Goal: Information Seeking & Learning: Understand process/instructions

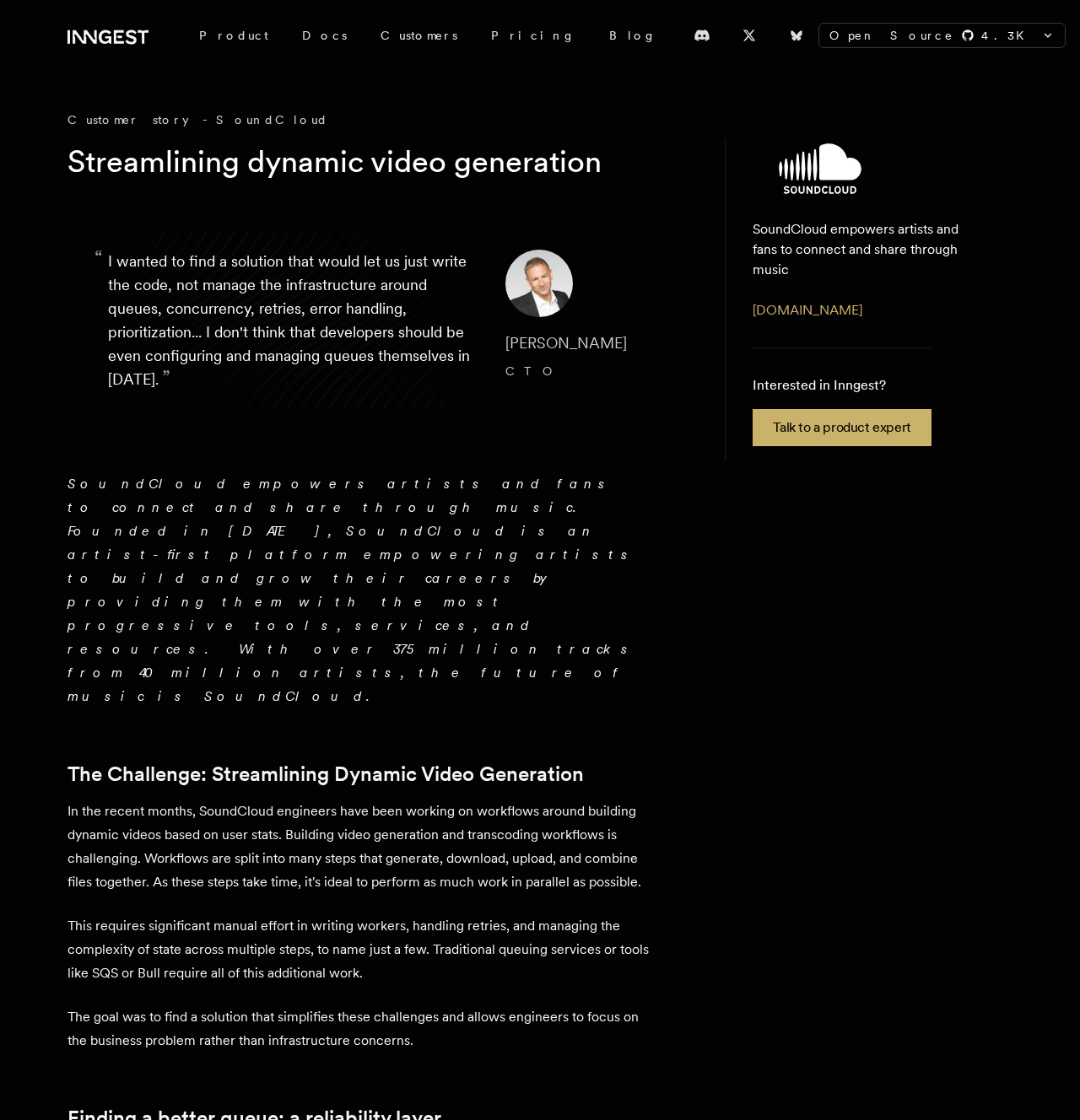
click at [100, 490] on em "SoundCloud empowers artists and fans to connect and share through music. Founde…" at bounding box center [352, 590] width 570 height 229
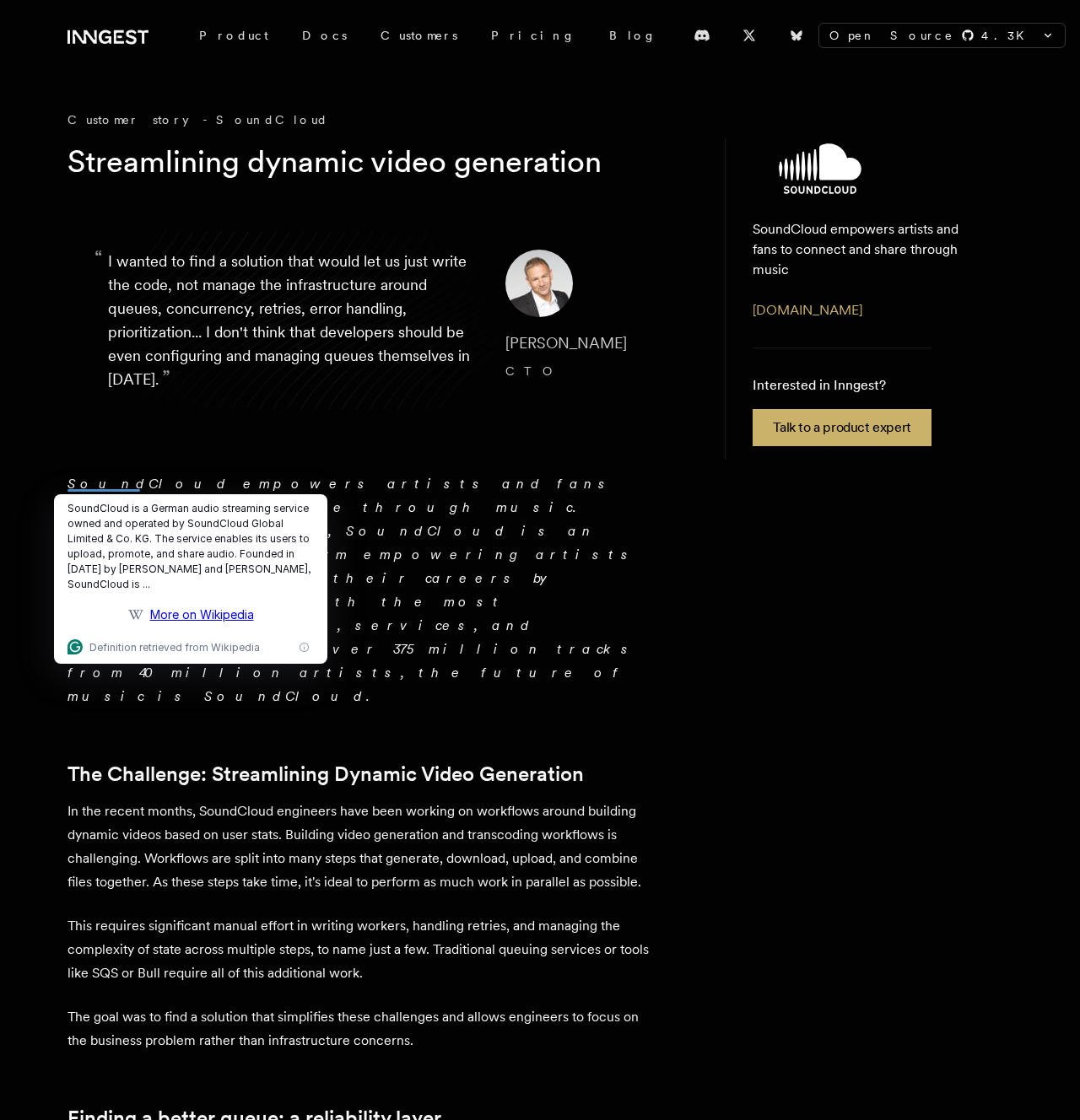
click at [122, 483] on em "SoundCloud empowers artists and fans to connect and share through music. Founde…" at bounding box center [352, 590] width 570 height 229
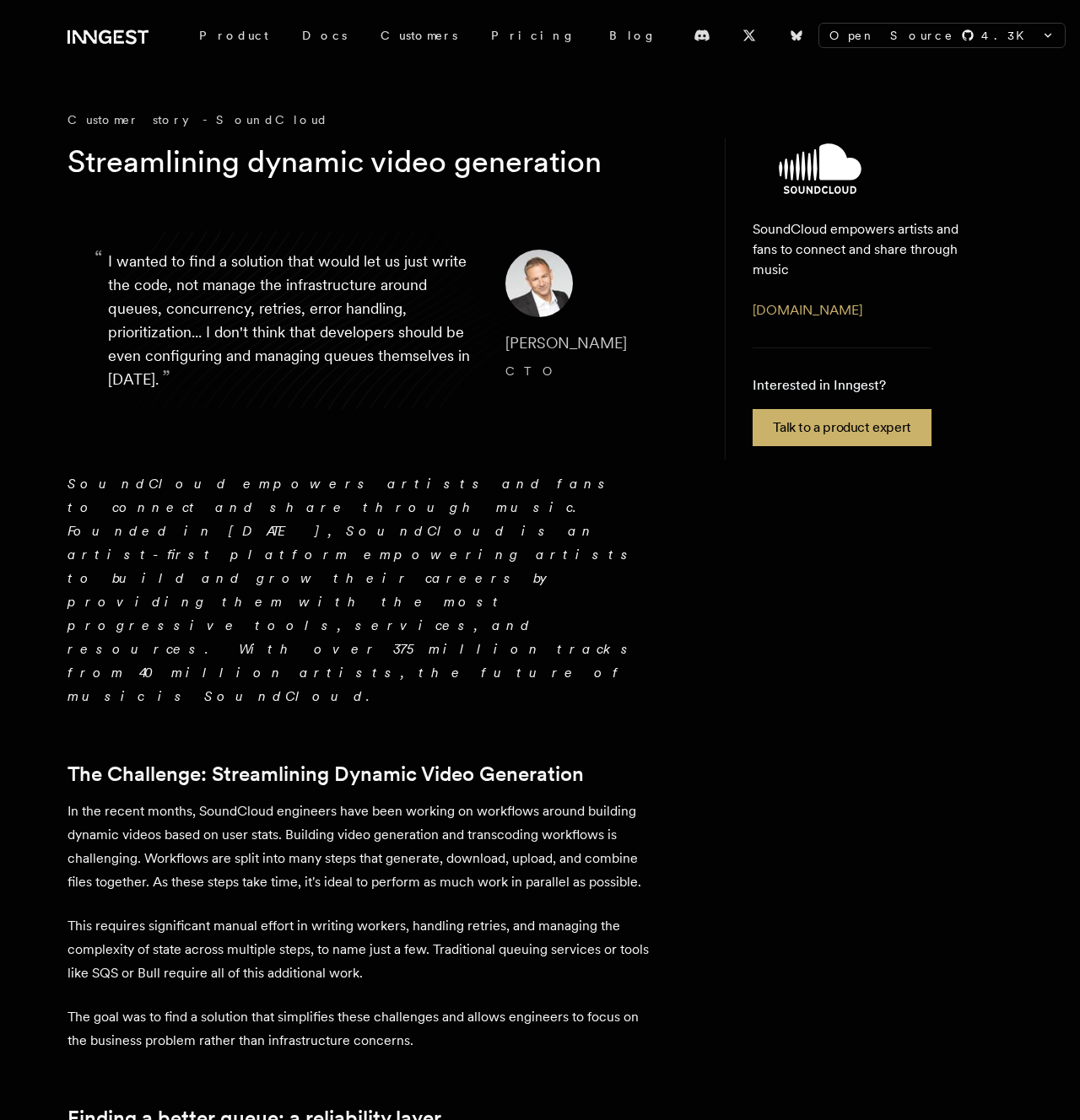
click at [122, 483] on em "SoundCloud empowers artists and fans to connect and share through music. Founde…" at bounding box center [352, 590] width 570 height 229
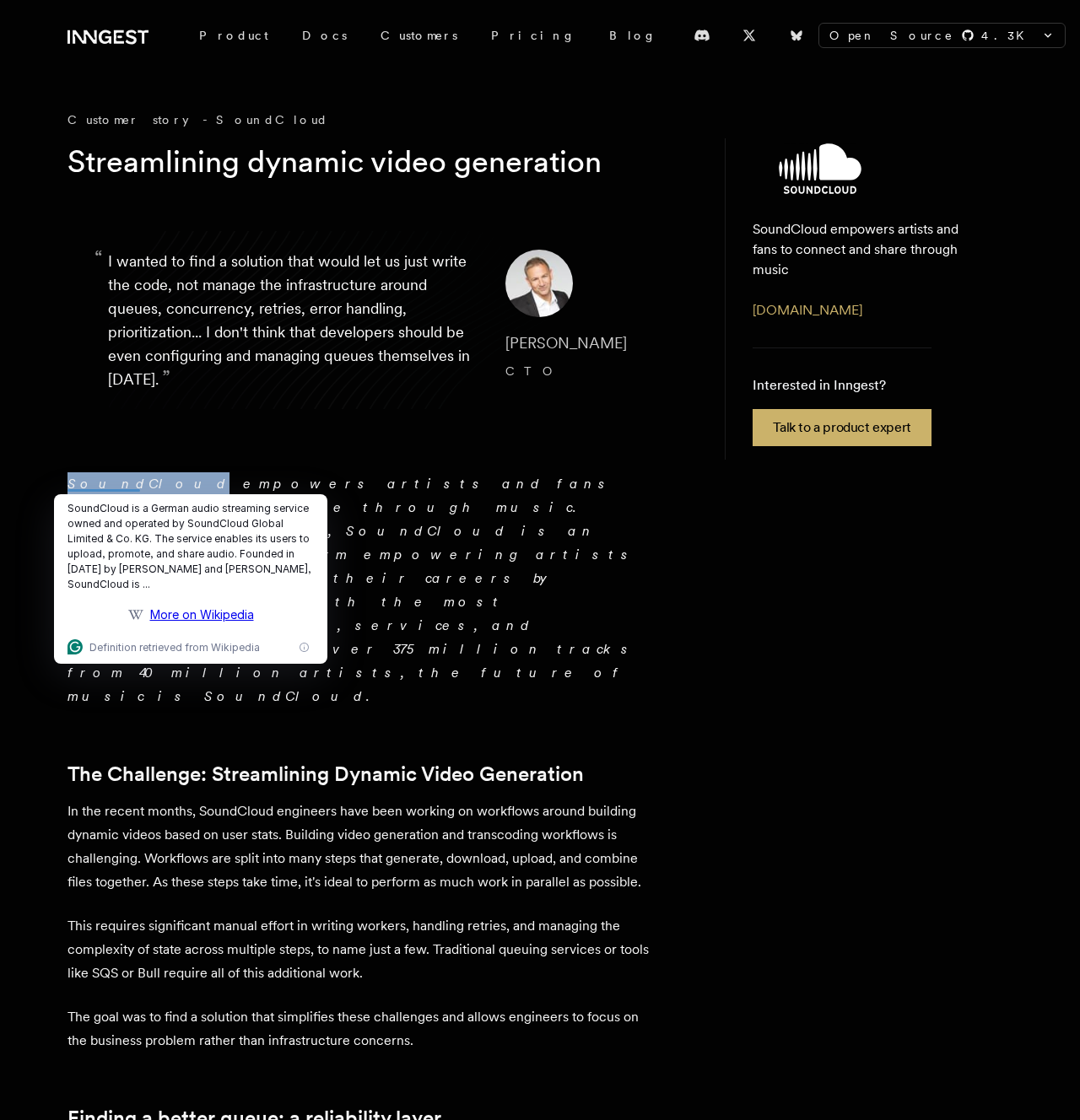
click at [122, 483] on em "SoundCloud empowers artists and fans to connect and share through music. Founde…" at bounding box center [352, 590] width 570 height 229
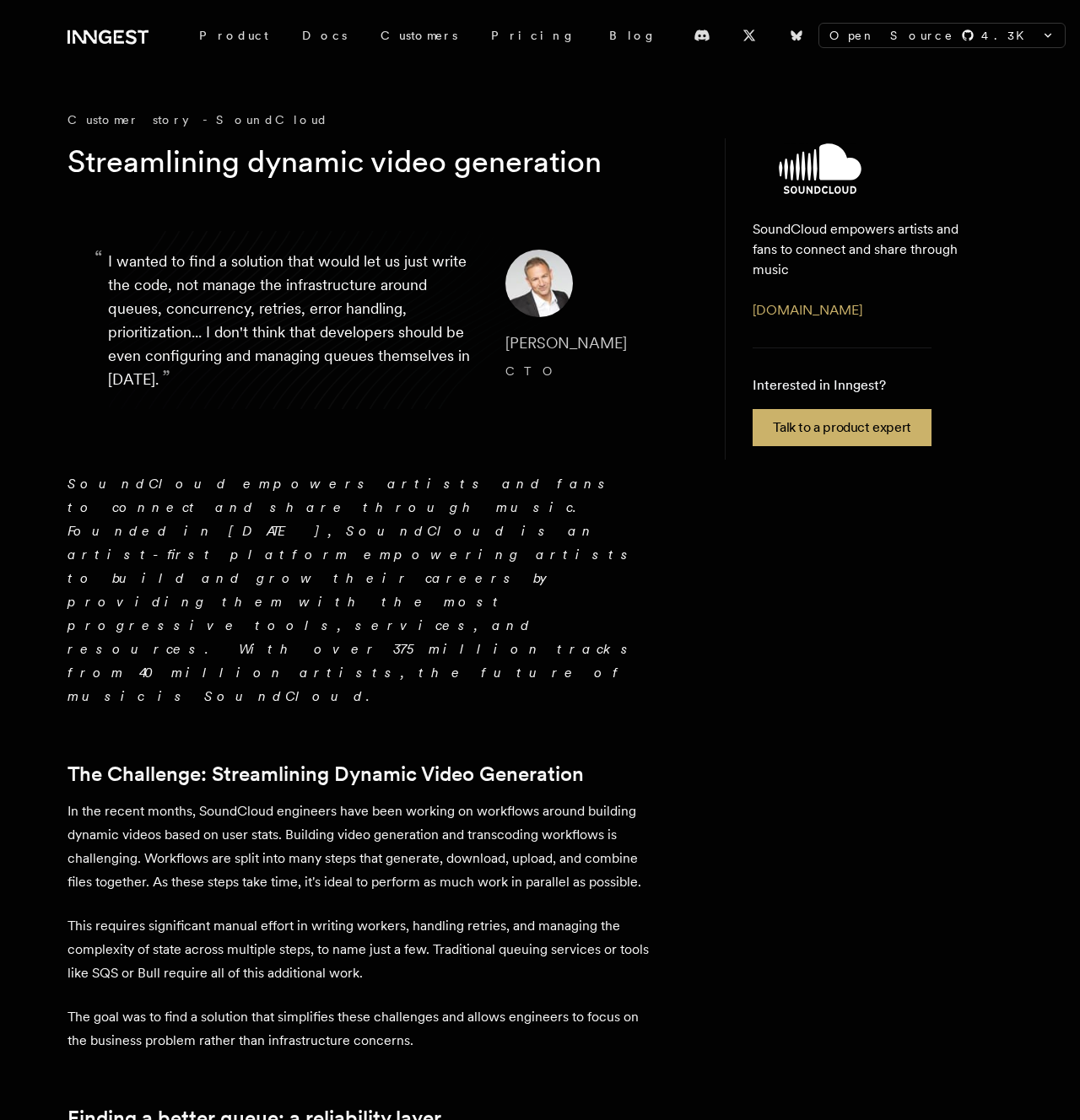
click at [122, 483] on em "SoundCloud empowers artists and fans to connect and share through music. Founde…" at bounding box center [352, 590] width 570 height 229
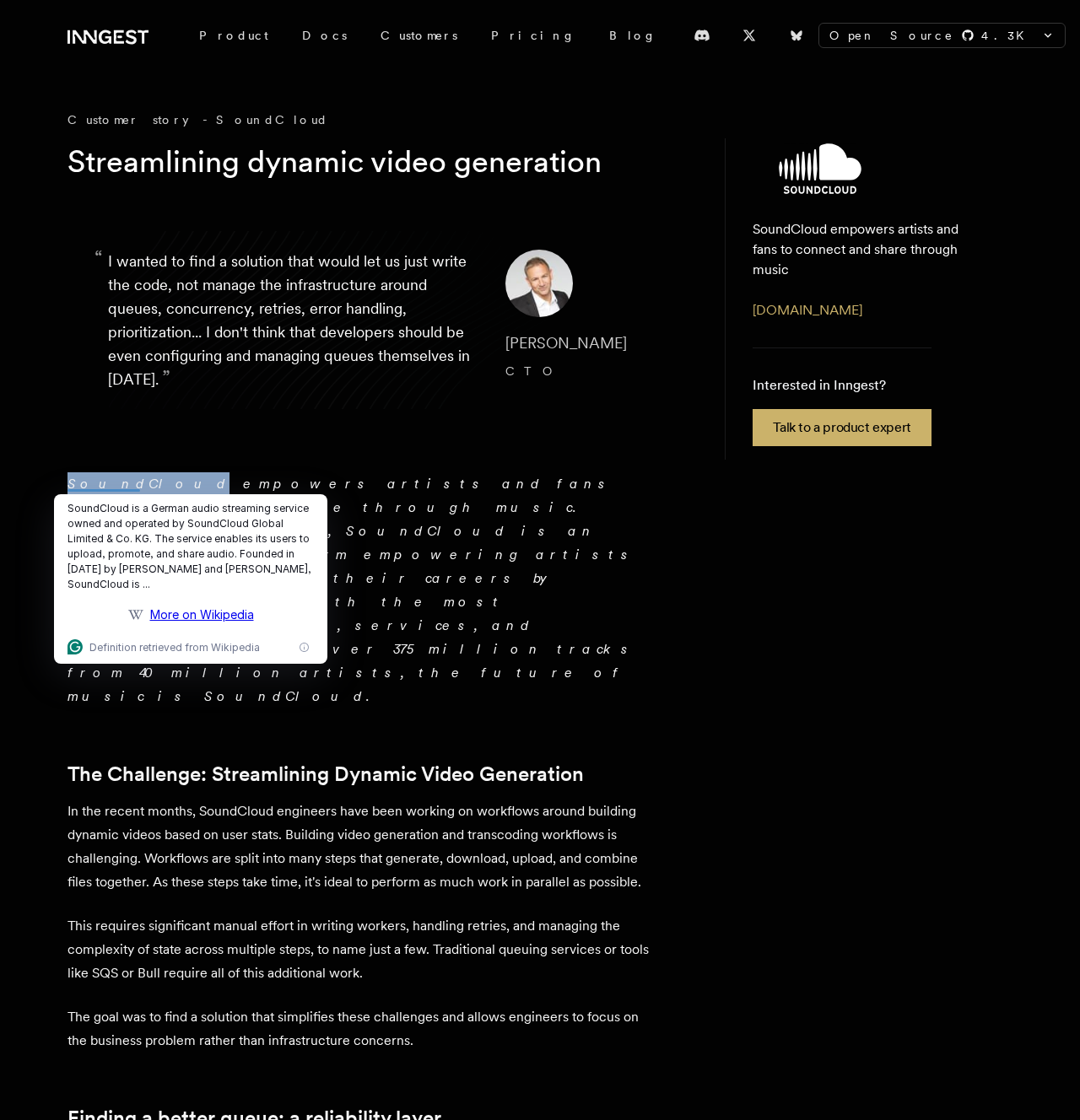
click at [122, 483] on em "SoundCloud empowers artists and fans to connect and share through music. Founde…" at bounding box center [352, 590] width 570 height 229
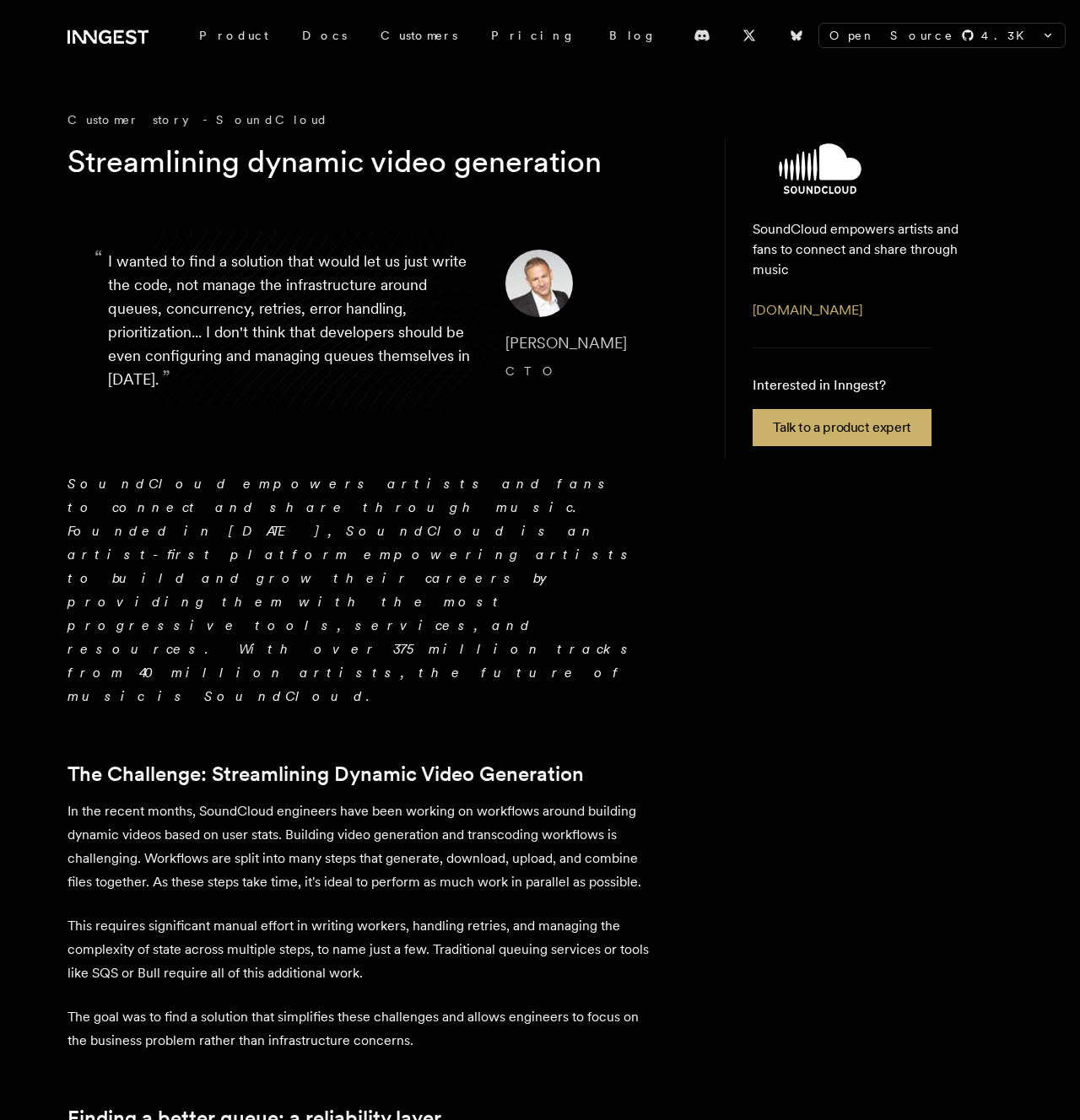
click at [122, 483] on em "SoundCloud empowers artists and fans to connect and share through music. Founde…" at bounding box center [352, 590] width 570 height 229
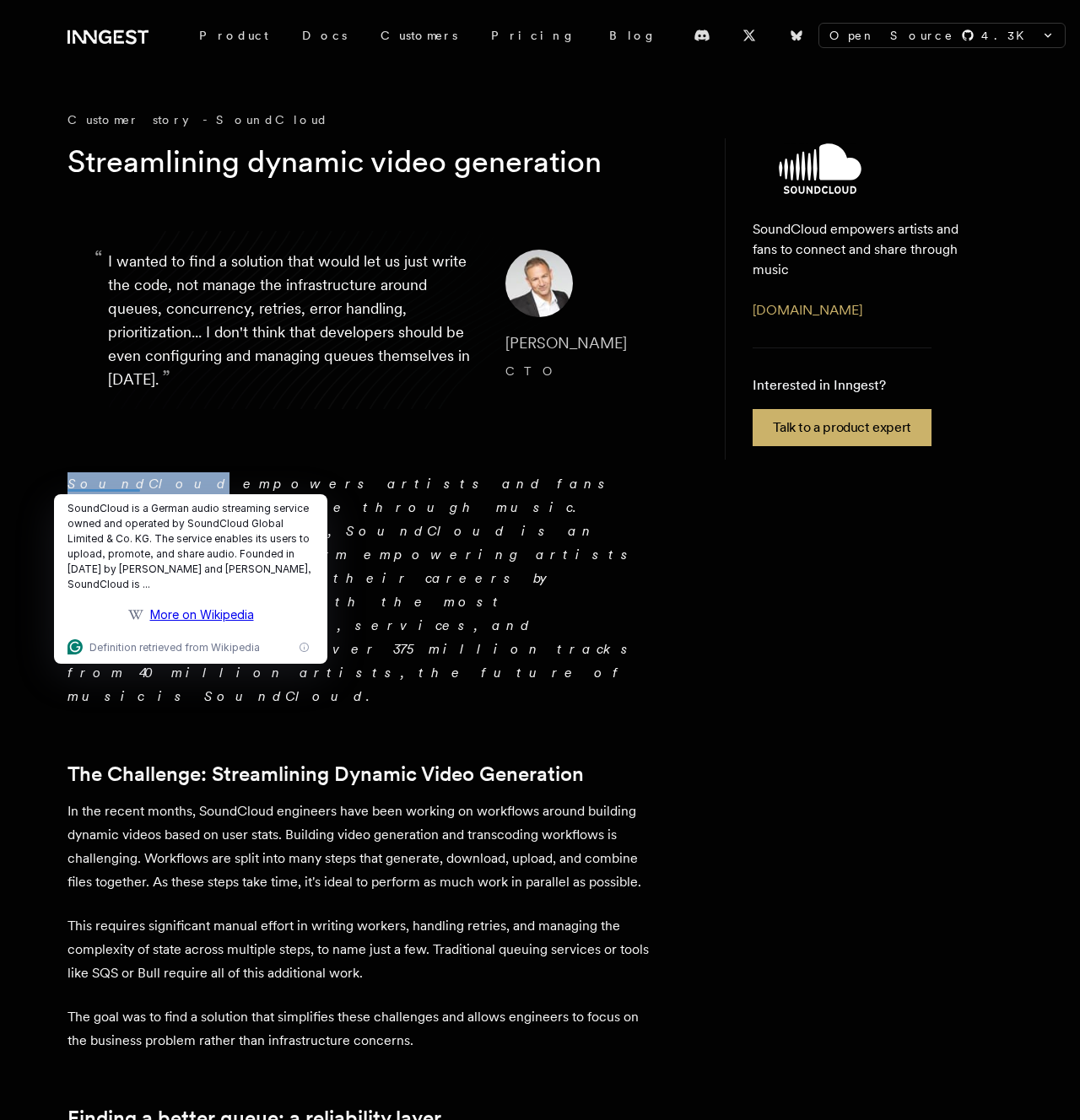
click at [122, 483] on em "SoundCloud empowers artists and fans to connect and share through music. Founde…" at bounding box center [352, 590] width 570 height 229
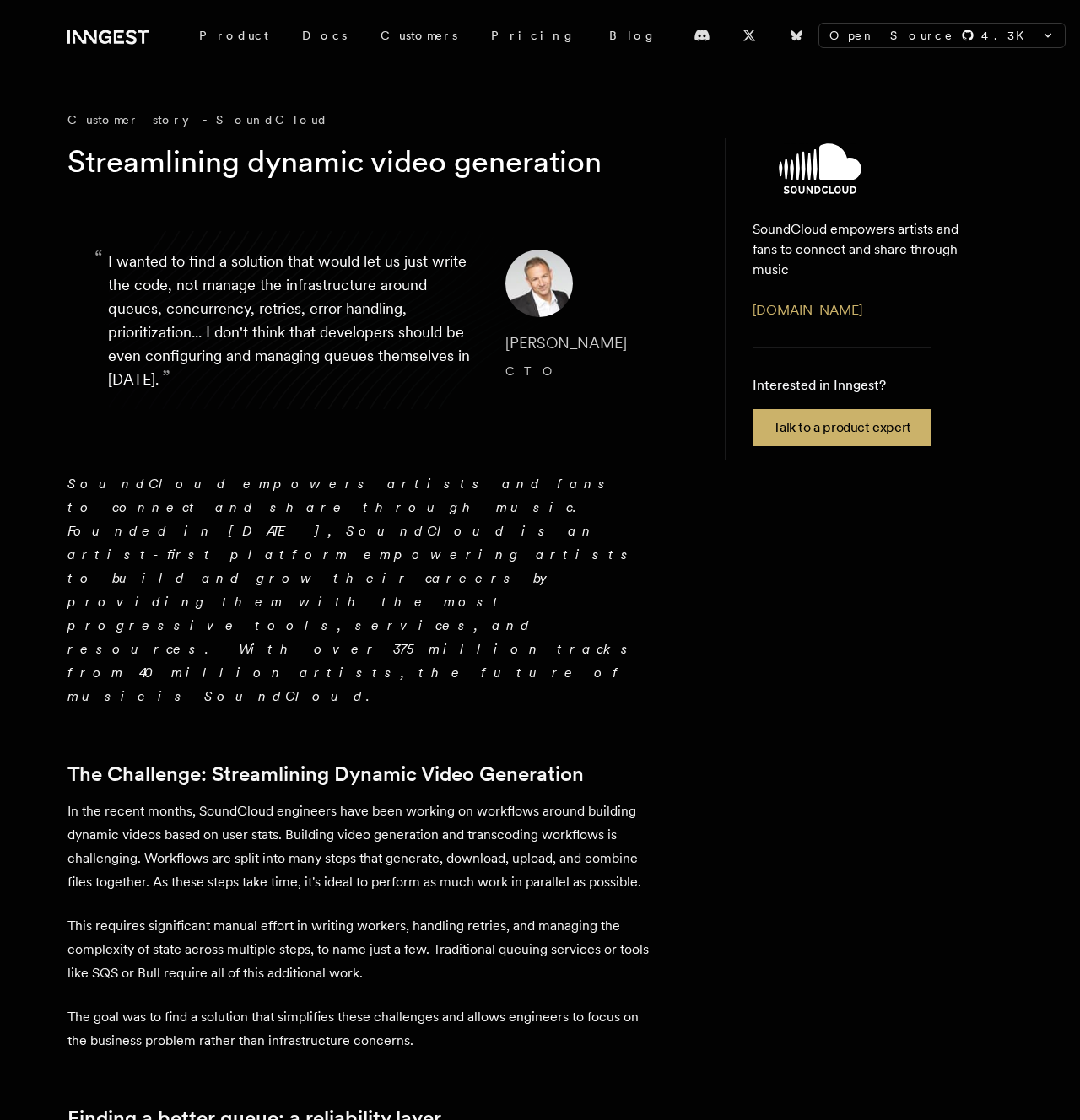
click at [122, 483] on em "SoundCloud empowers artists and fans to connect and share through music. Founde…" at bounding box center [352, 590] width 570 height 229
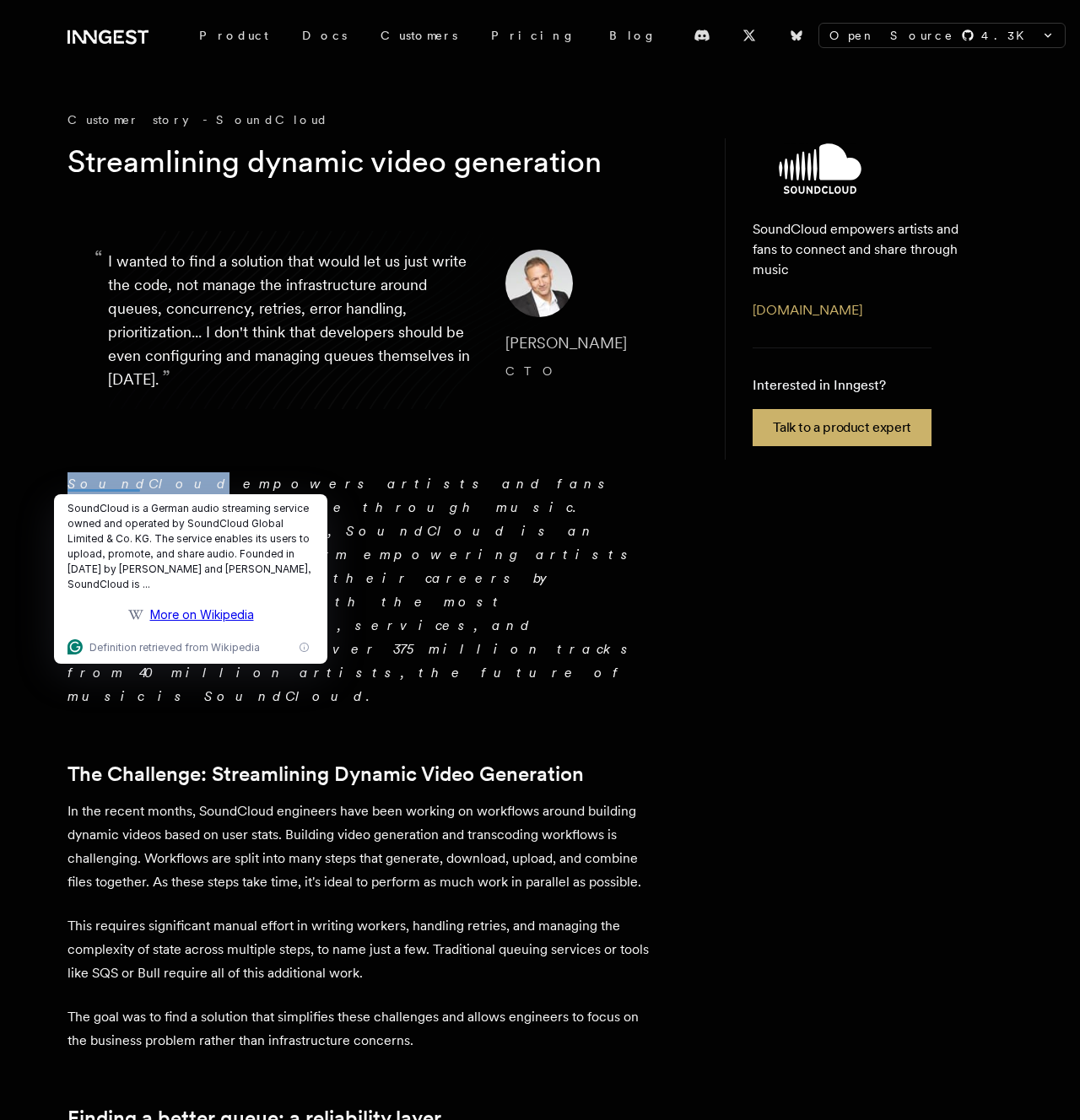
click at [122, 483] on em "SoundCloud empowers artists and fans to connect and share through music. Founde…" at bounding box center [352, 590] width 570 height 229
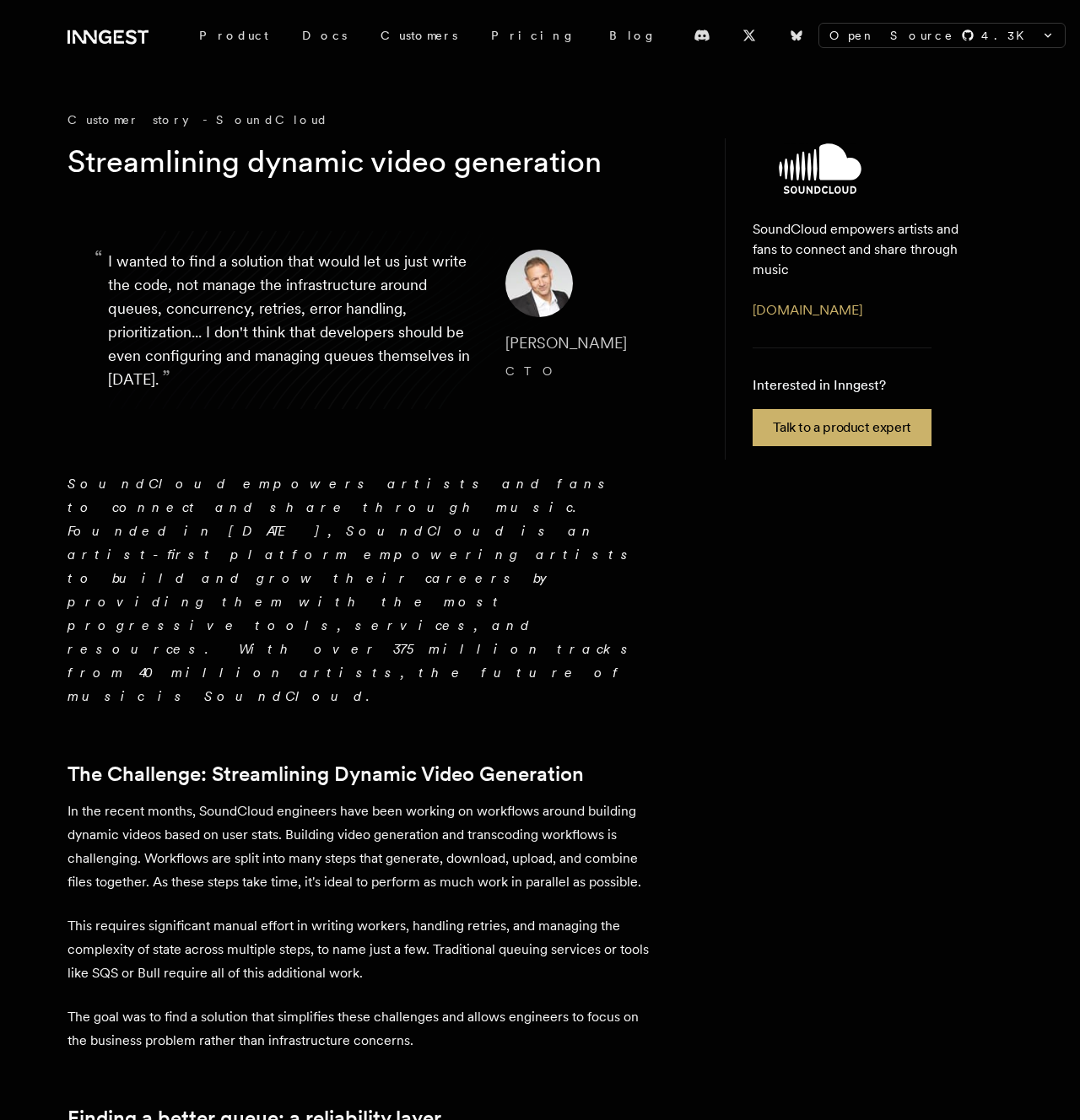
click at [122, 483] on em "SoundCloud empowers artists and fans to connect and share through music. Founde…" at bounding box center [352, 590] width 570 height 229
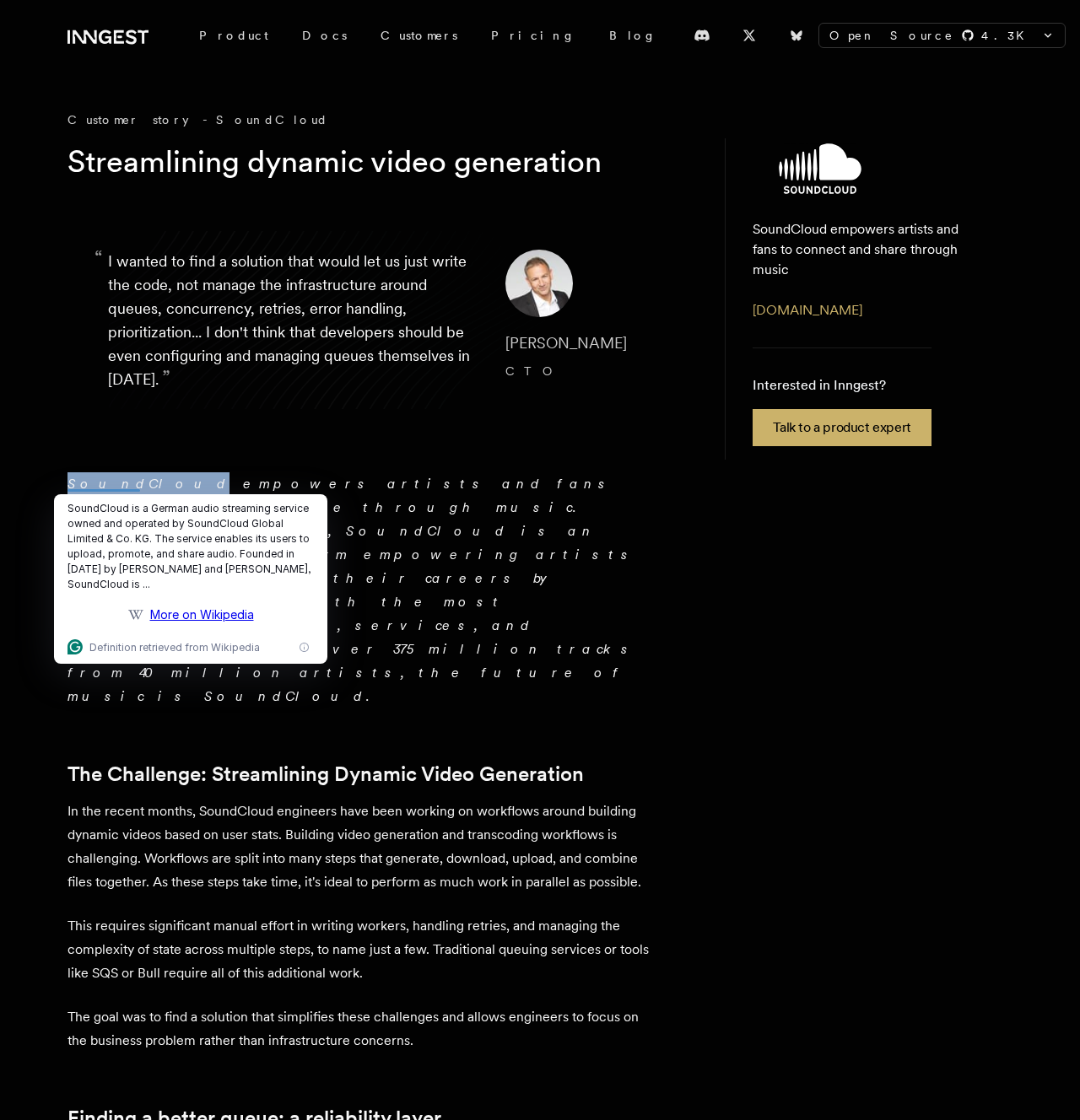
click at [122, 483] on em "SoundCloud empowers artists and fans to connect and share through music. Founde…" at bounding box center [352, 590] width 570 height 229
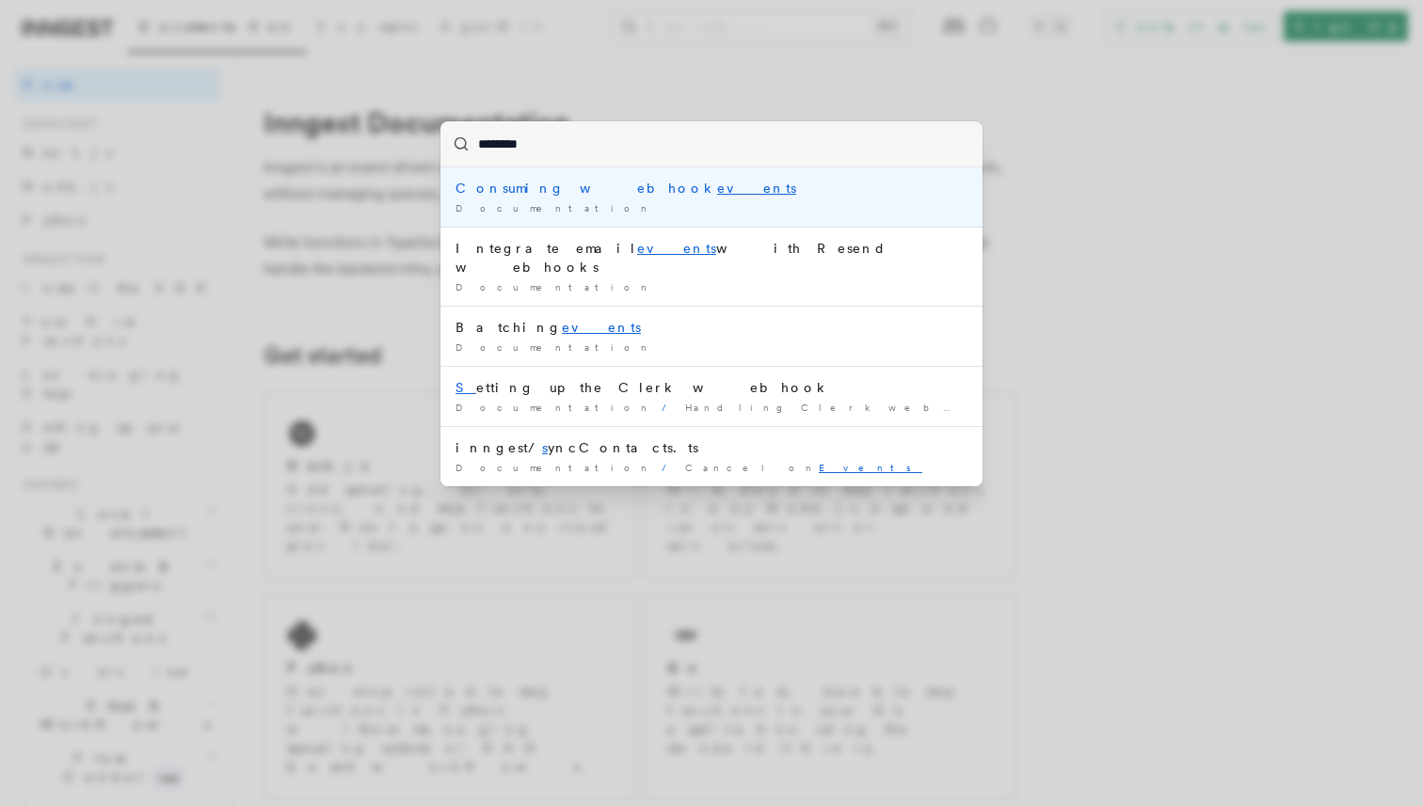
type input "*********"
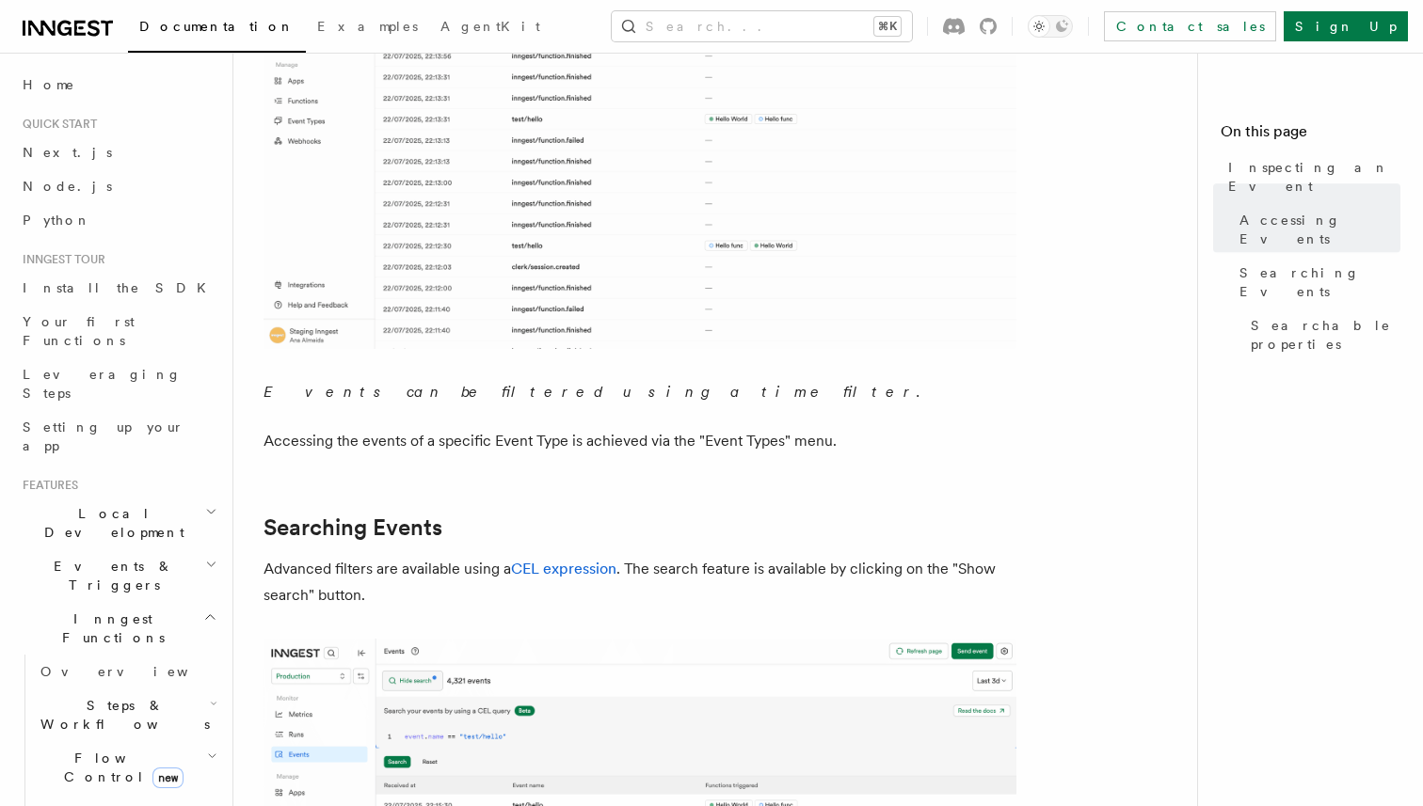
scroll to position [485, 0]
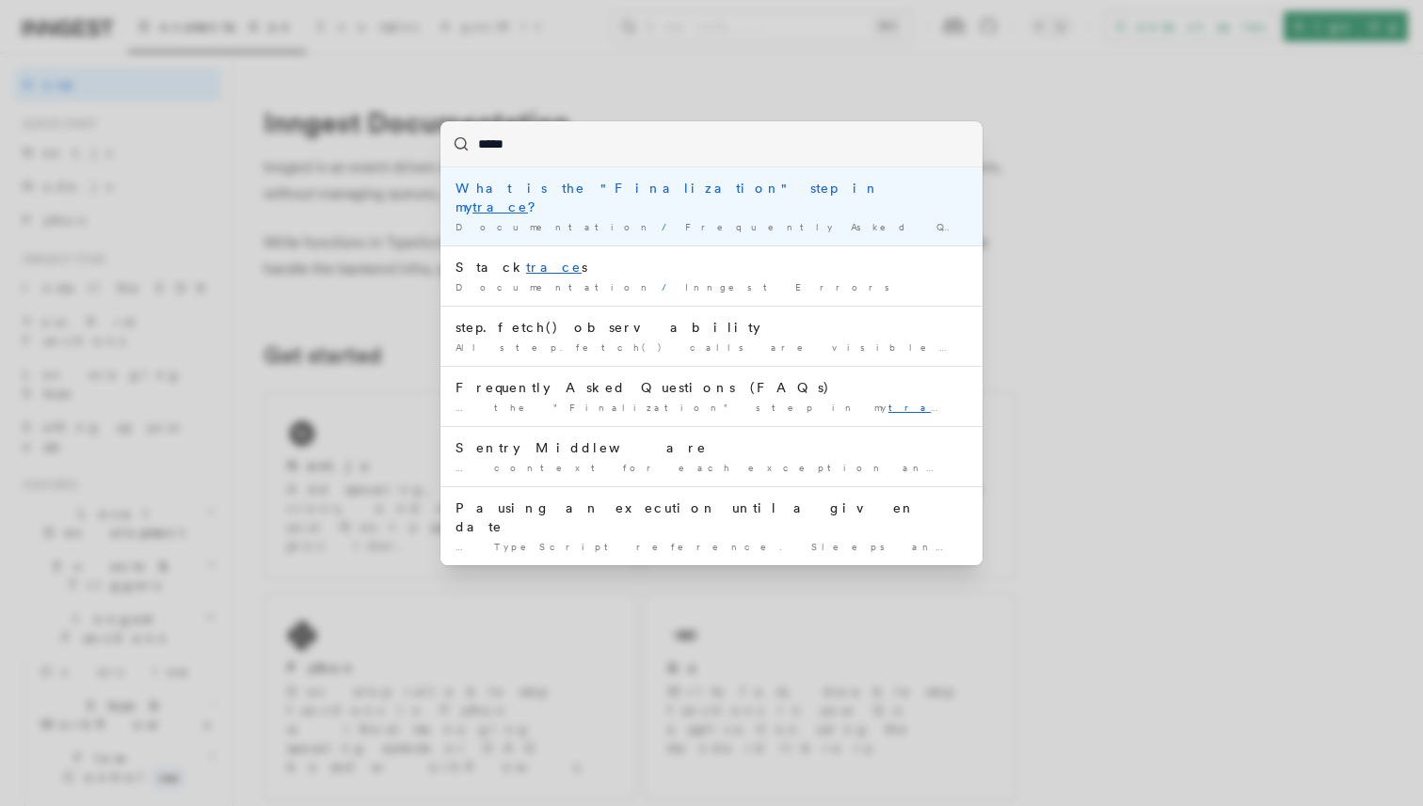
type input "******"
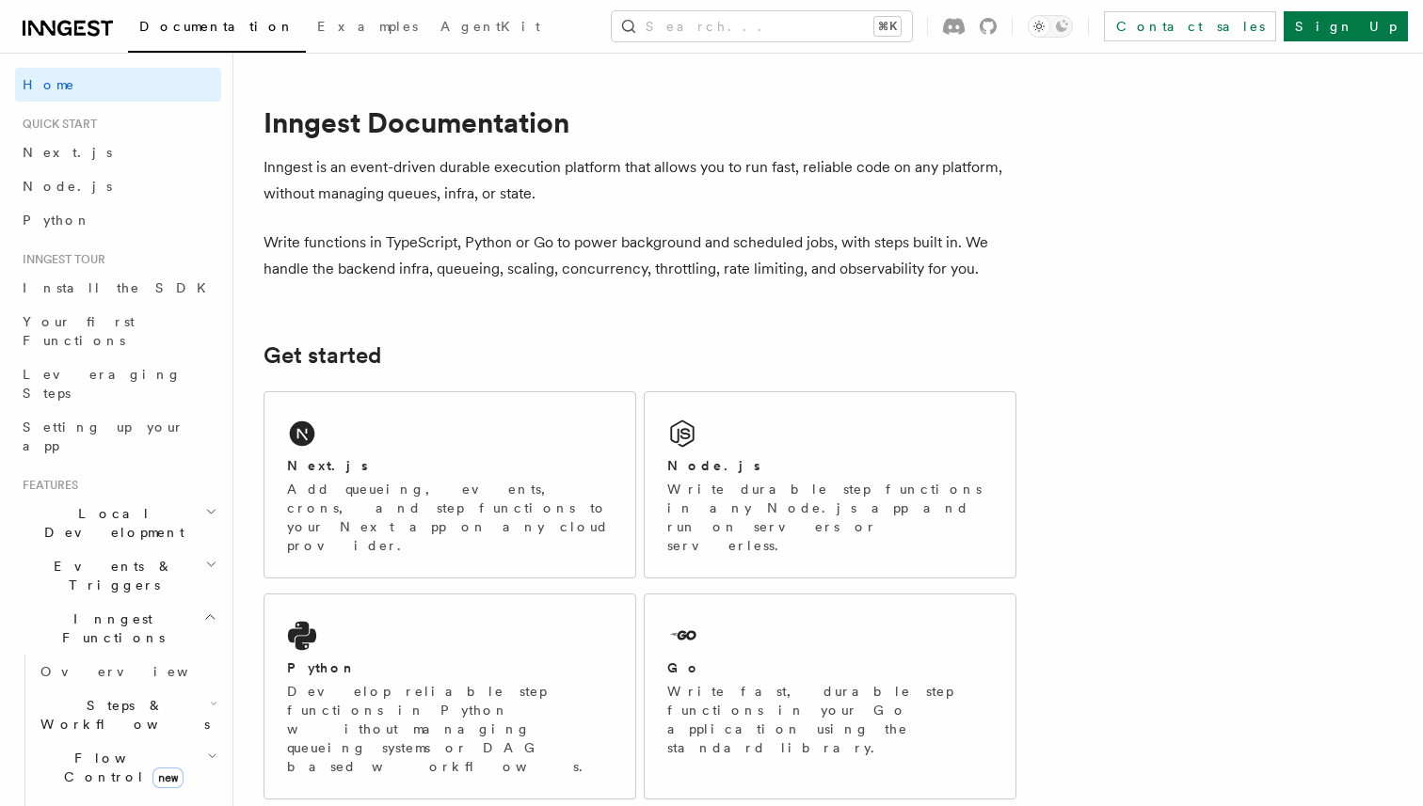
scroll to position [699, 0]
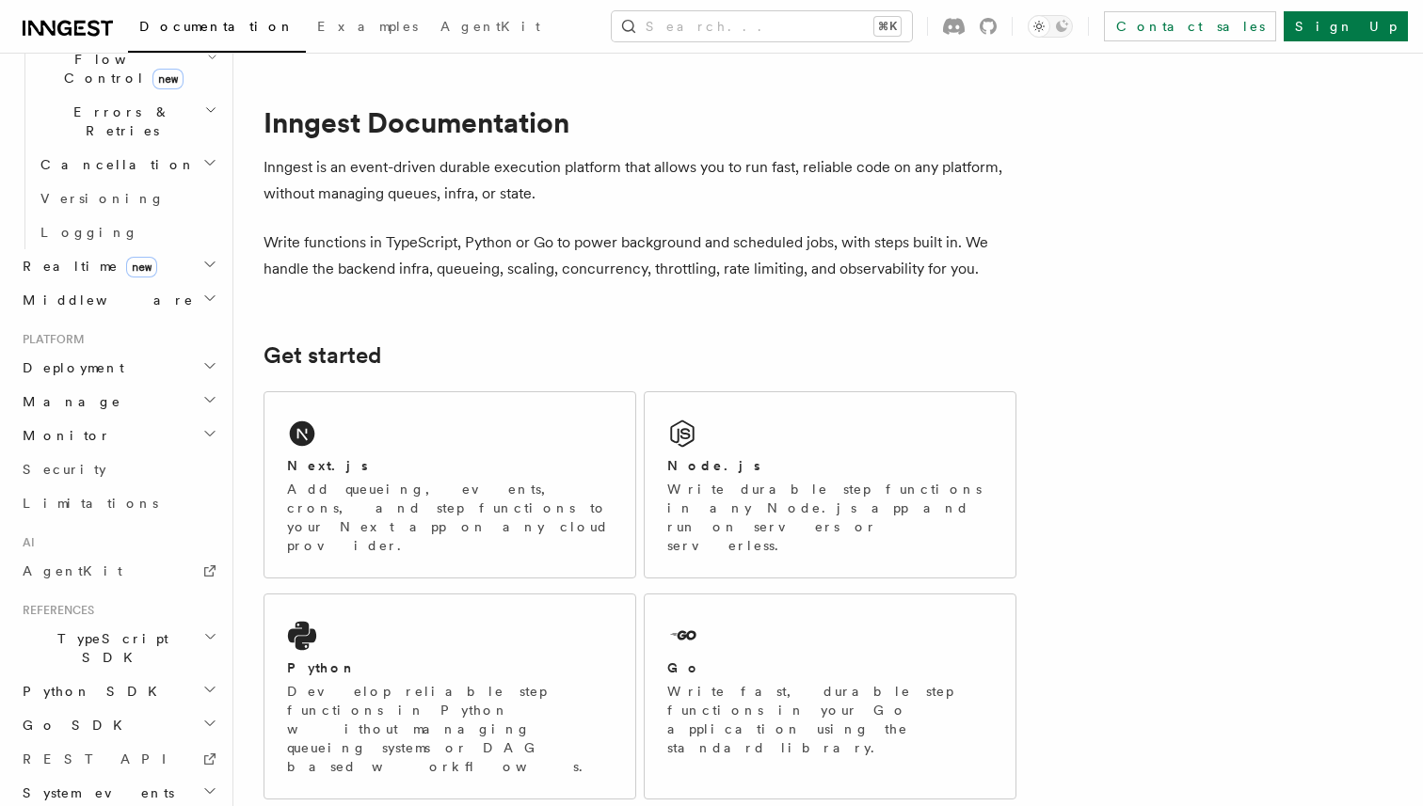
click at [130, 622] on h2 "TypeScript SDK" at bounding box center [118, 648] width 206 height 53
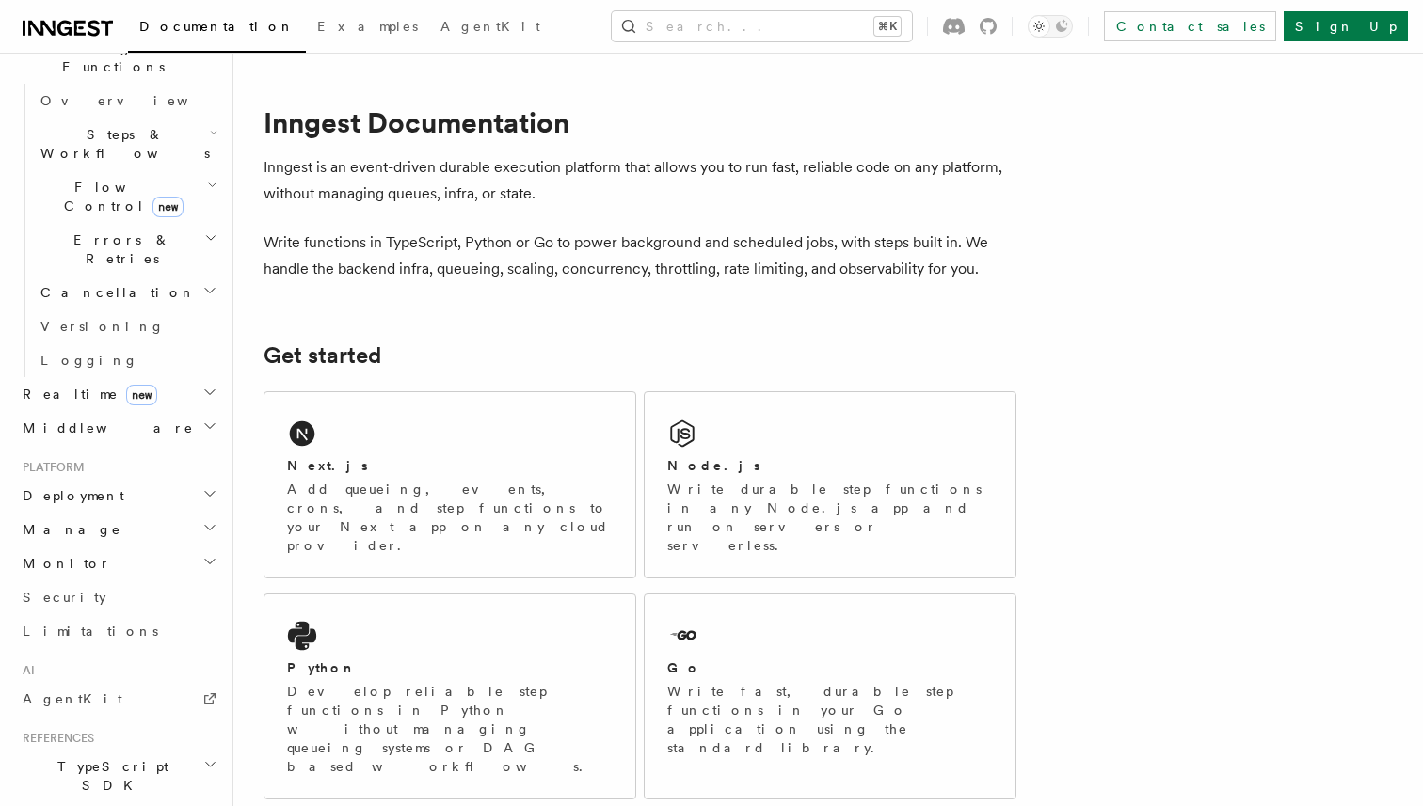
scroll to position [561, 0]
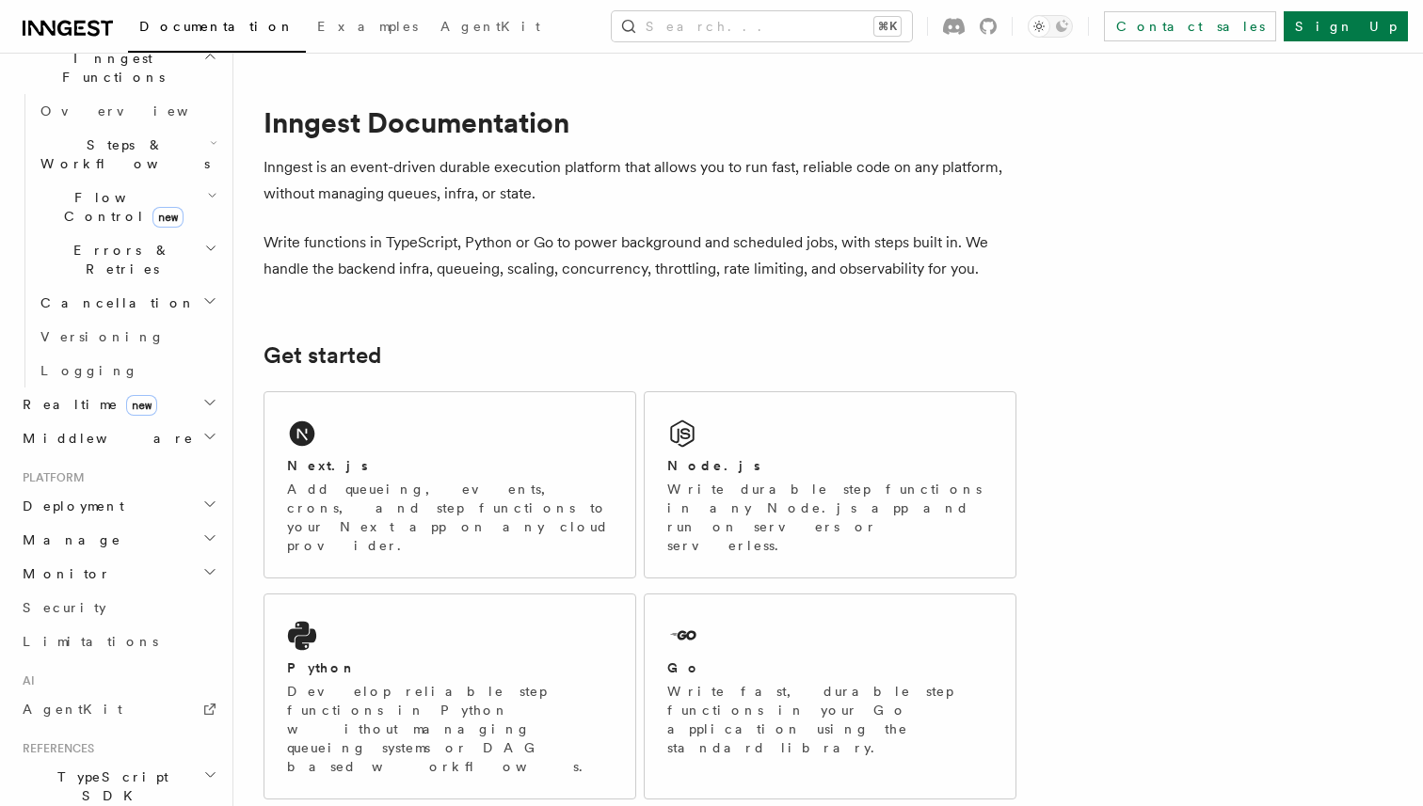
click at [94, 523] on h2 "Manage" at bounding box center [118, 540] width 206 height 34
click at [75, 783] on h2 "Monitor" at bounding box center [118, 800] width 206 height 34
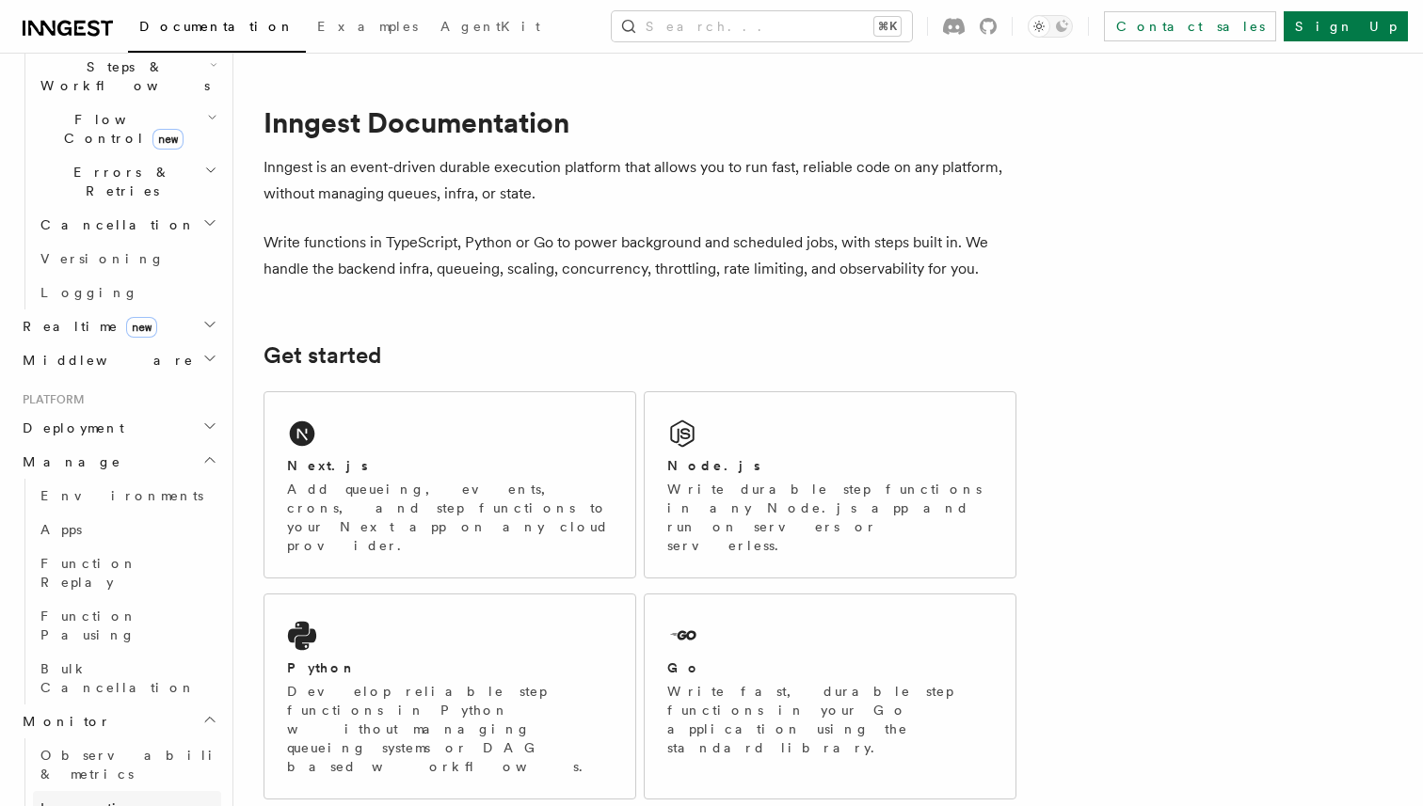
click at [124, 791] on link "Inspecting function runs" at bounding box center [127, 817] width 188 height 53
